Goal: Information Seeking & Learning: Learn about a topic

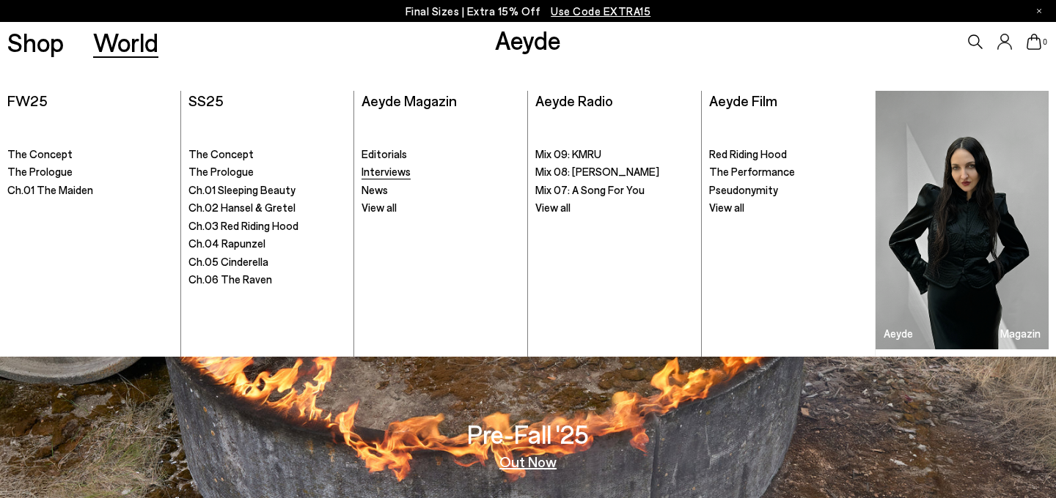
click at [402, 177] on span "Interviews" at bounding box center [385, 171] width 49 height 13
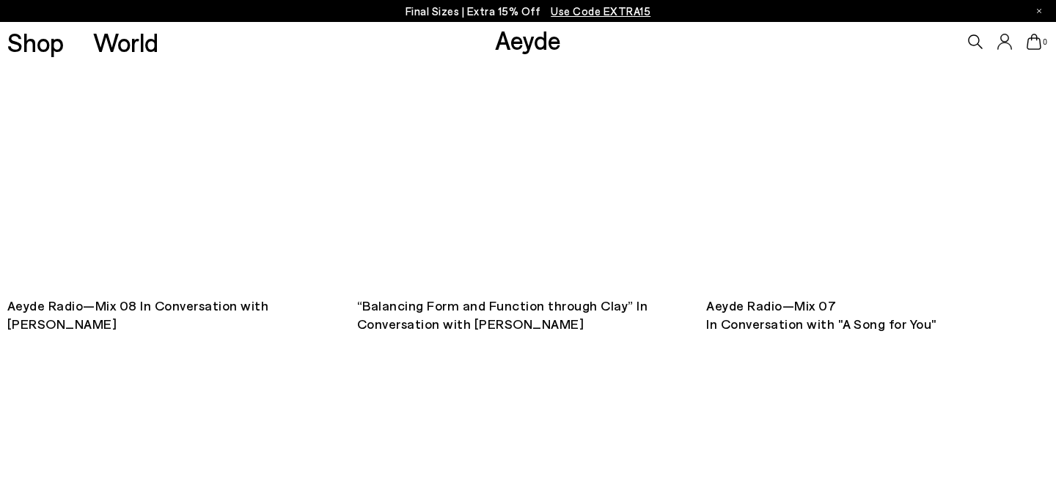
scroll to position [814, 0]
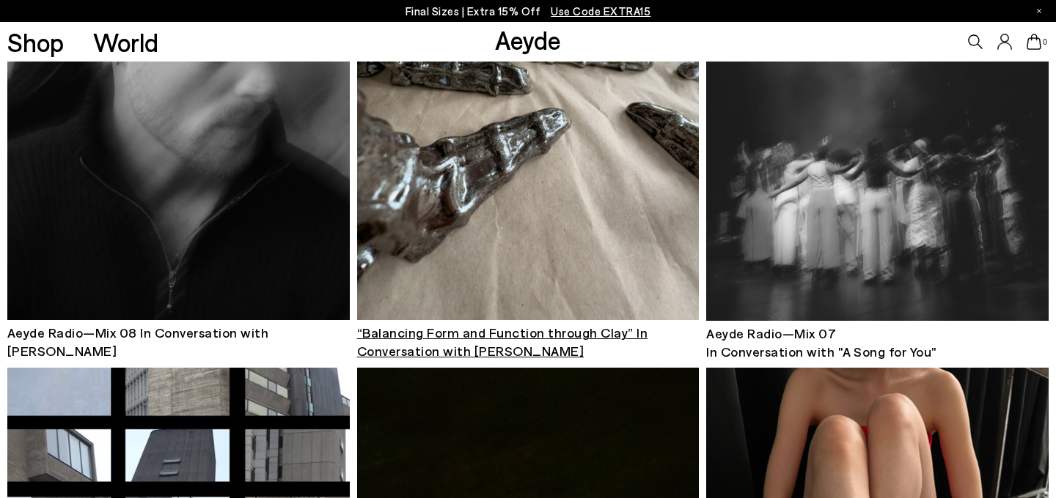
click at [494, 336] on span "“Balancing Form and Function through Clay” In Conversation with Laura Welker" at bounding box center [502, 342] width 291 height 34
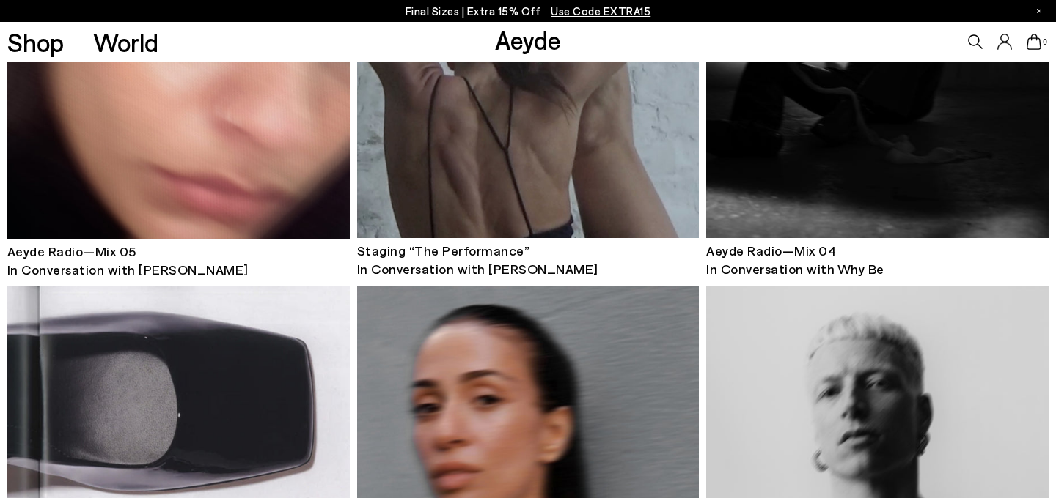
scroll to position [1420, 0]
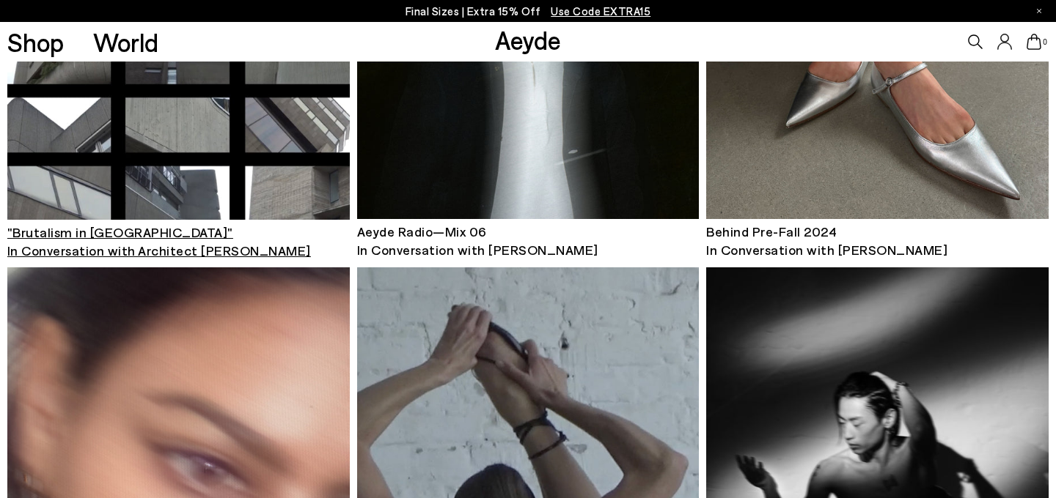
click at [152, 258] on span ""Brutalism in Berlin" In Conversation with Architect Jolene Lee" at bounding box center [158, 241] width 303 height 34
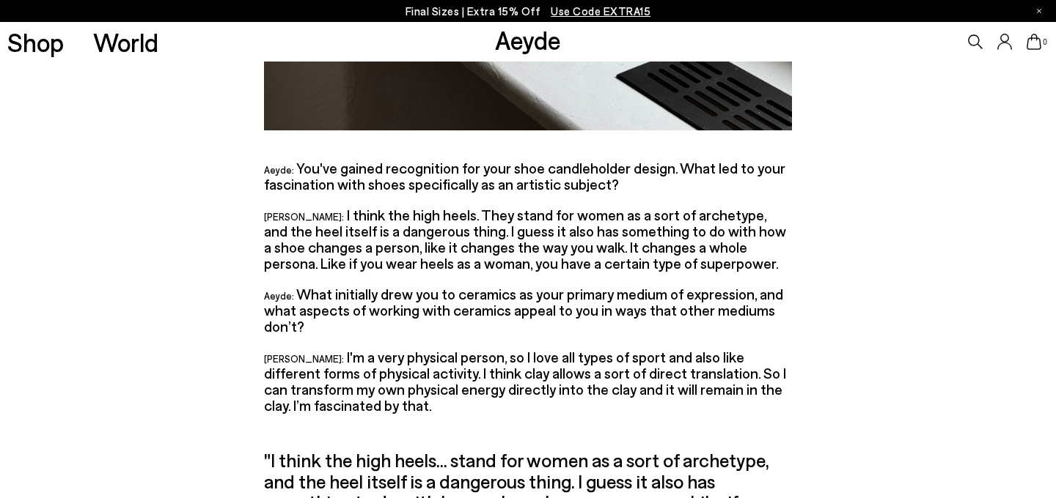
scroll to position [2496, 0]
